Goal: Navigation & Orientation: Find specific page/section

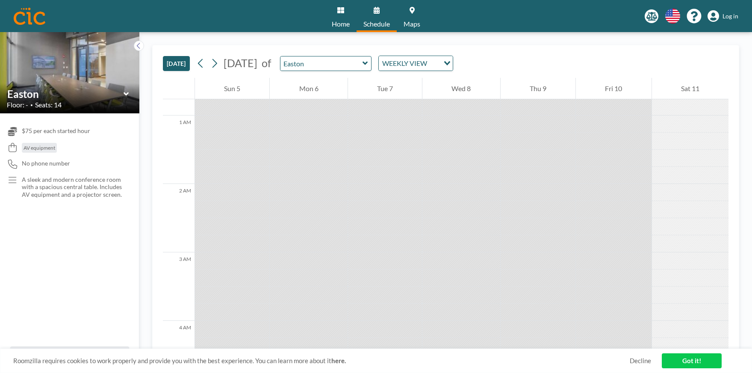
scroll to position [7, 0]
click at [218, 65] on icon at bounding box center [214, 63] width 8 height 13
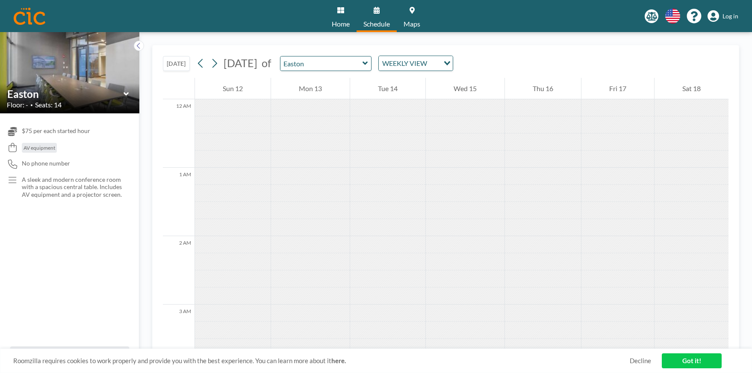
click at [689, 361] on link "Got it!" at bounding box center [692, 360] width 60 height 15
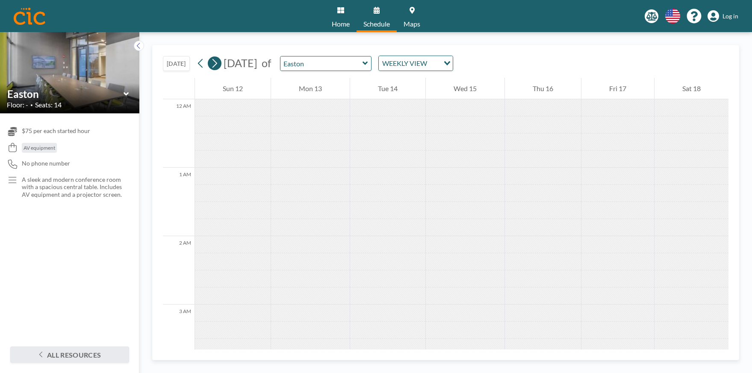
click at [218, 60] on icon at bounding box center [214, 63] width 8 height 13
click at [86, 355] on button "All resources" at bounding box center [69, 354] width 119 height 16
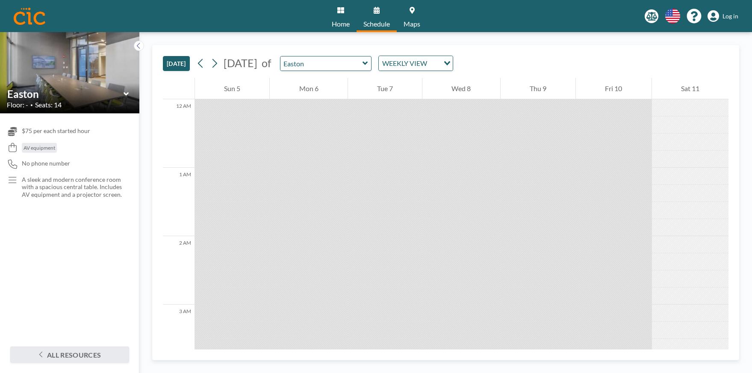
click at [345, 17] on link "Home" at bounding box center [341, 16] width 32 height 32
